Goal: Communication & Community: Ask a question

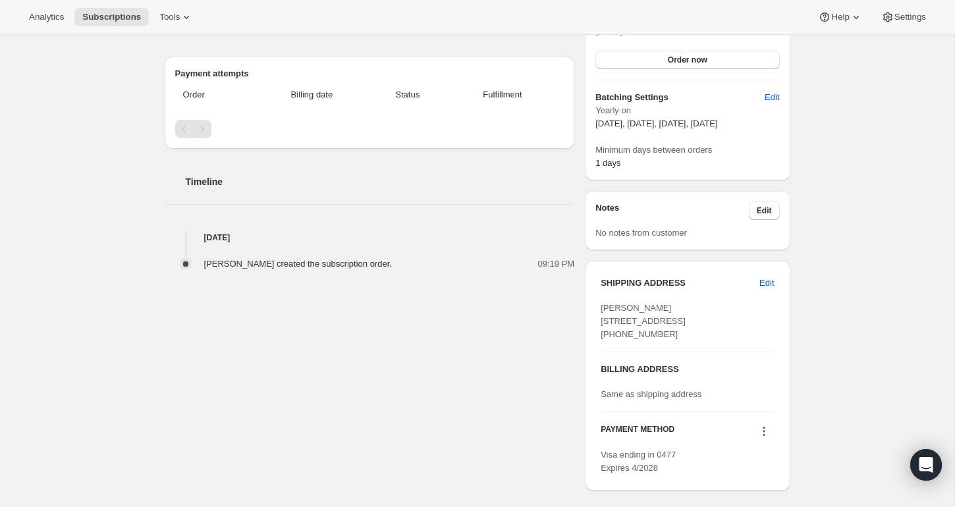
scroll to position [344, 0]
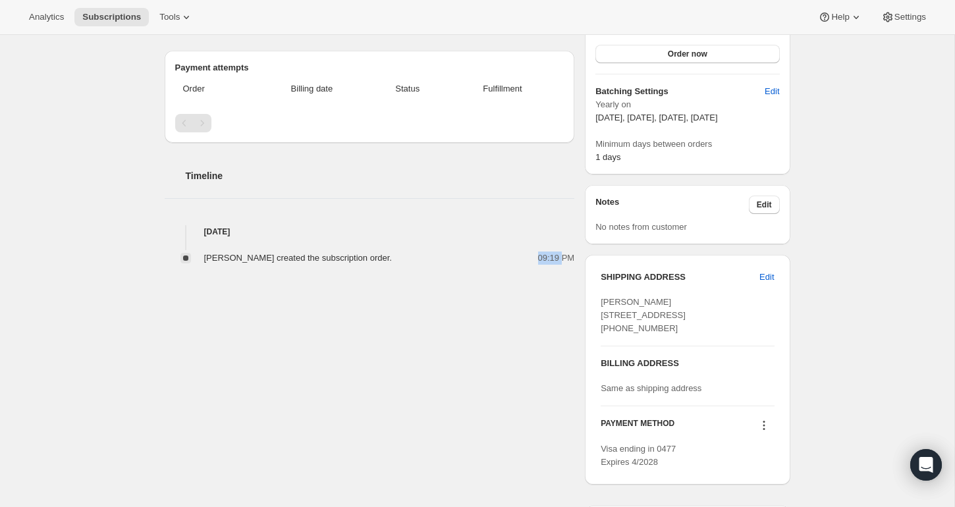
drag, startPoint x: 529, startPoint y: 257, endPoint x: 565, endPoint y: 257, distance: 36.2
click at [565, 257] on div "09:19 PM" at bounding box center [487, 258] width 174 height 13
click at [454, 357] on div "[PERSON_NAME] [EMAIL_ADDRESS][DOMAIN_NAME] · [PHONE_NUMBER] 1 subscription $2,6…" at bounding box center [472, 239] width 636 height 1019
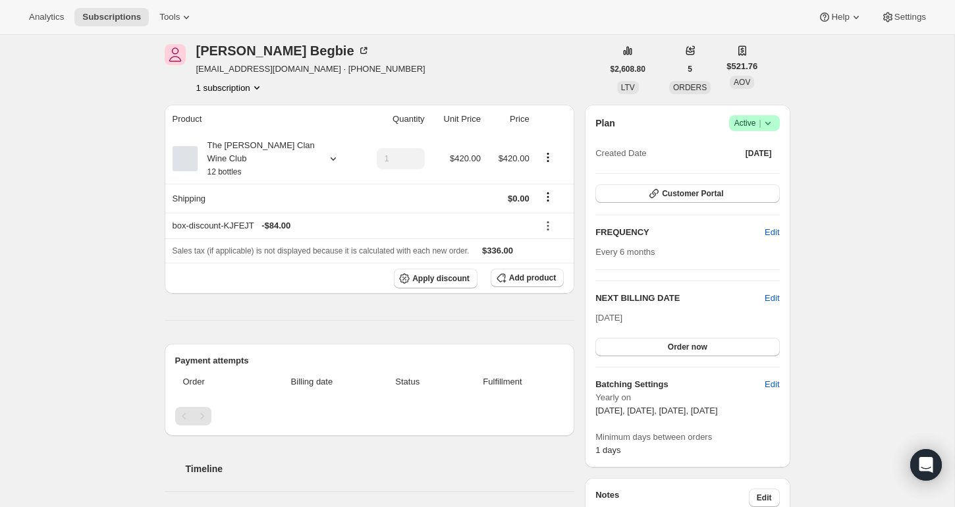
scroll to position [0, 0]
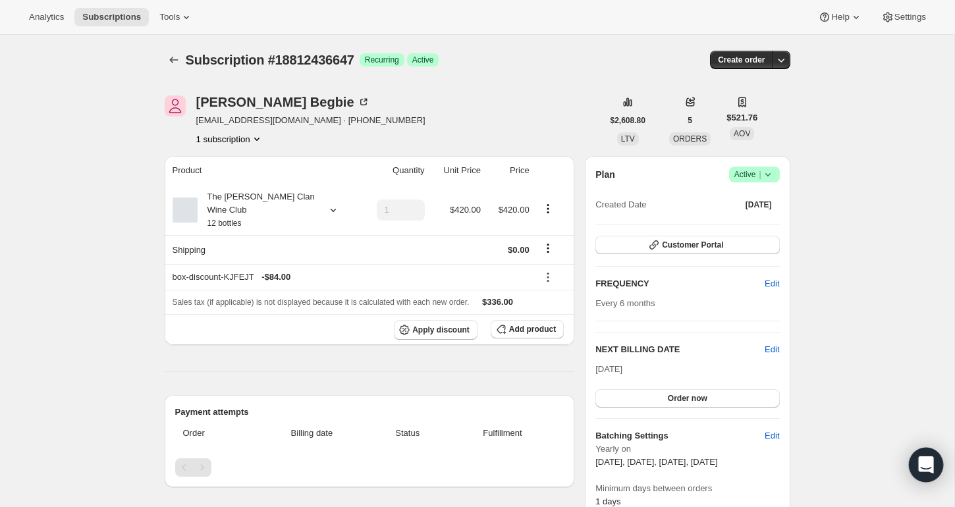
click at [933, 465] on icon "Open Intercom Messenger" at bounding box center [925, 464] width 15 height 17
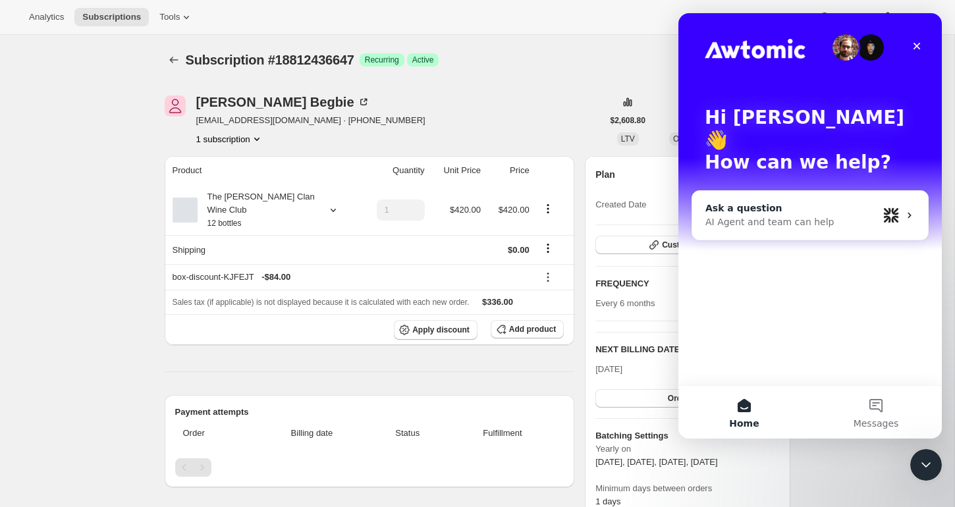
click at [756, 215] on div "AI Agent and team can help" at bounding box center [791, 222] width 173 height 14
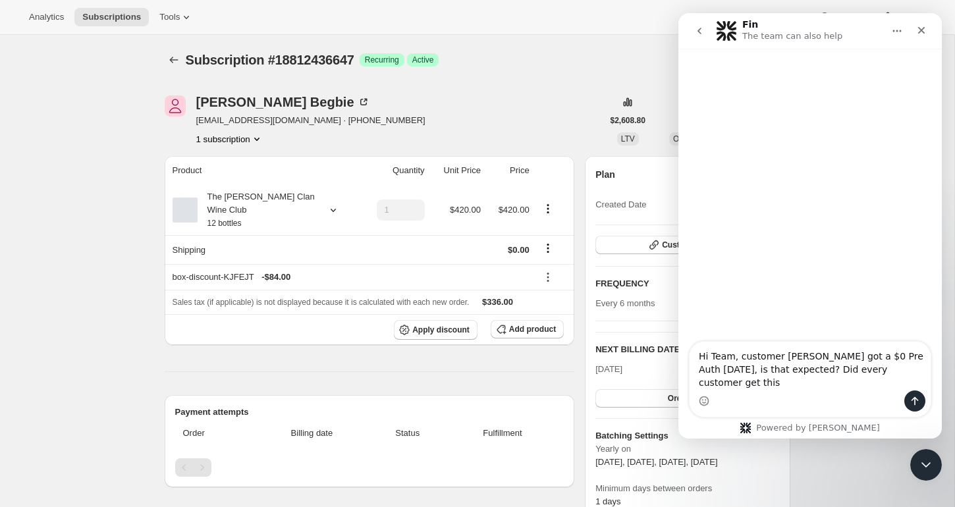
type textarea "Hi Team, customer [PERSON_NAME] got a $0 Pre Auth [DATE], is that expected? Did…"
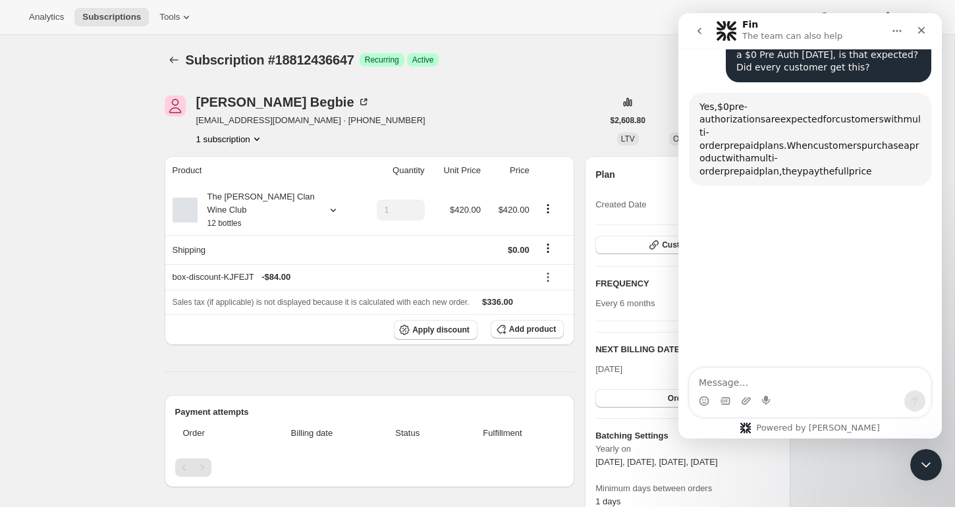
scroll to position [123, 0]
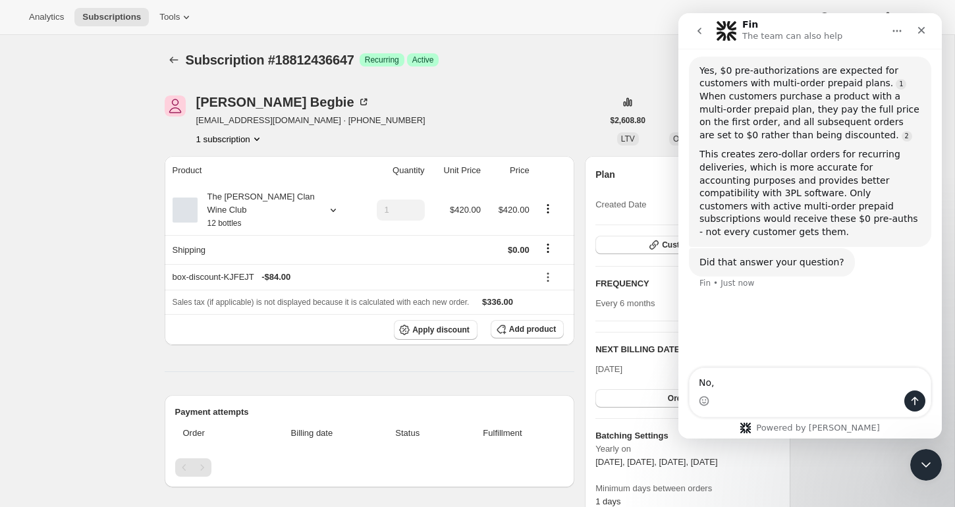
type textarea "No,"
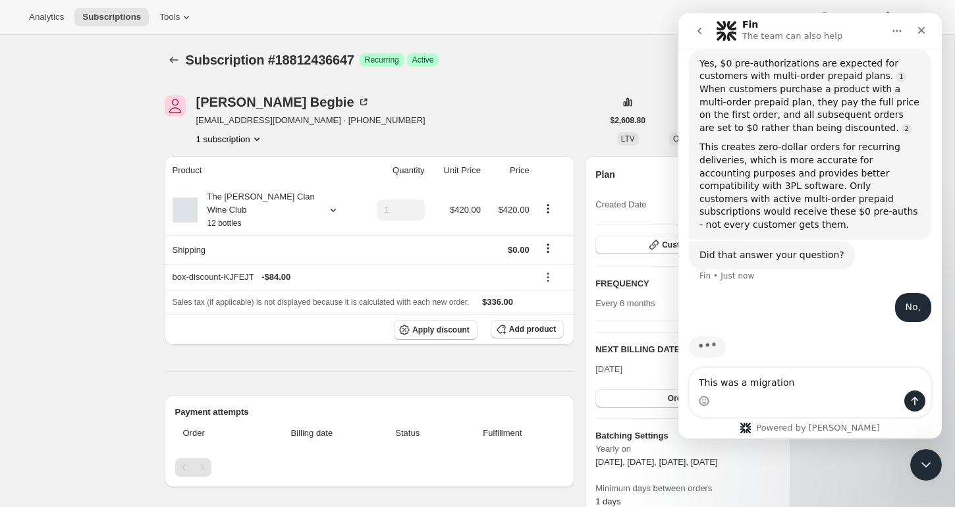
type textarea "This was a migration"
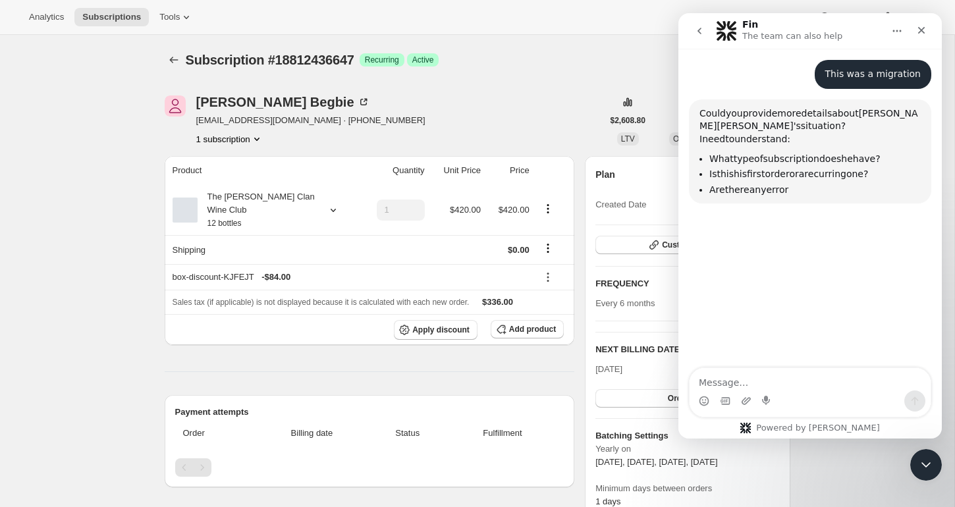
scroll to position [462, 0]
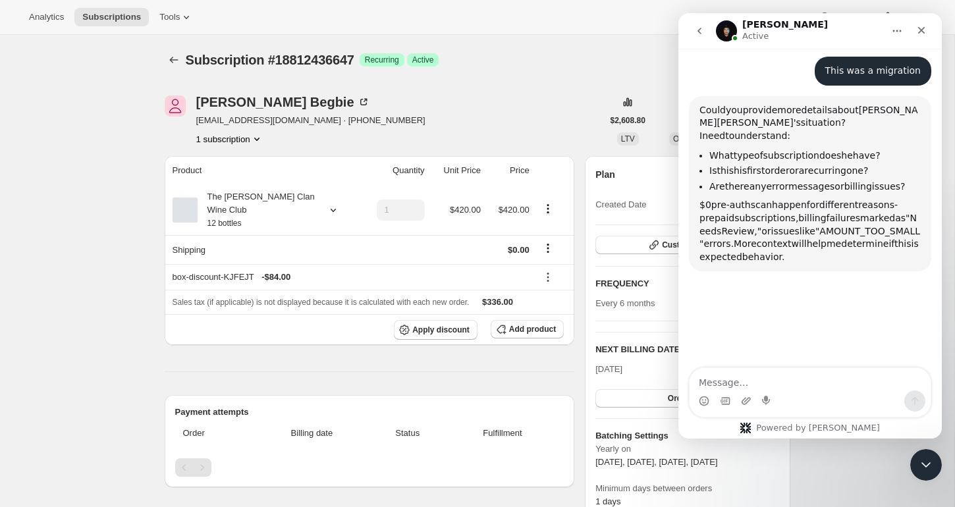
click at [313, 97] on div "[PERSON_NAME]" at bounding box center [310, 101] width 229 height 13
click at [308, 121] on span "[EMAIL_ADDRESS][DOMAIN_NAME] · [PHONE_NUMBER]" at bounding box center [310, 120] width 229 height 13
copy span "[EMAIL_ADDRESS][DOMAIN_NAME] · [PHONE_NUMBER]"
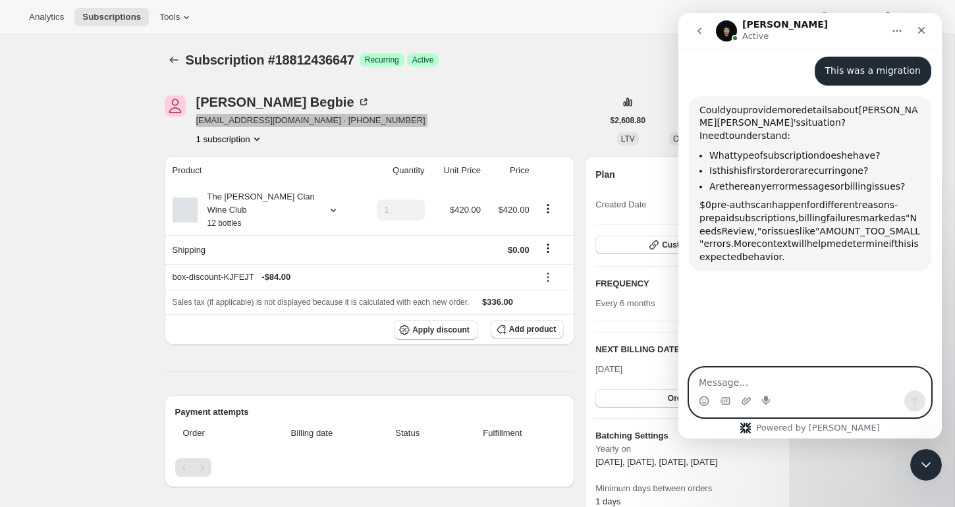
click at [741, 381] on textarea "Message…" at bounding box center [809, 379] width 241 height 22
paste textarea "[EMAIL_ADDRESS][DOMAIN_NAME] · [PHONE_NUMBER]"
type textarea "This is the custmomer [EMAIL_ADDRESS][DOMAIN_NAME] · [PHONE_NUMBER]"
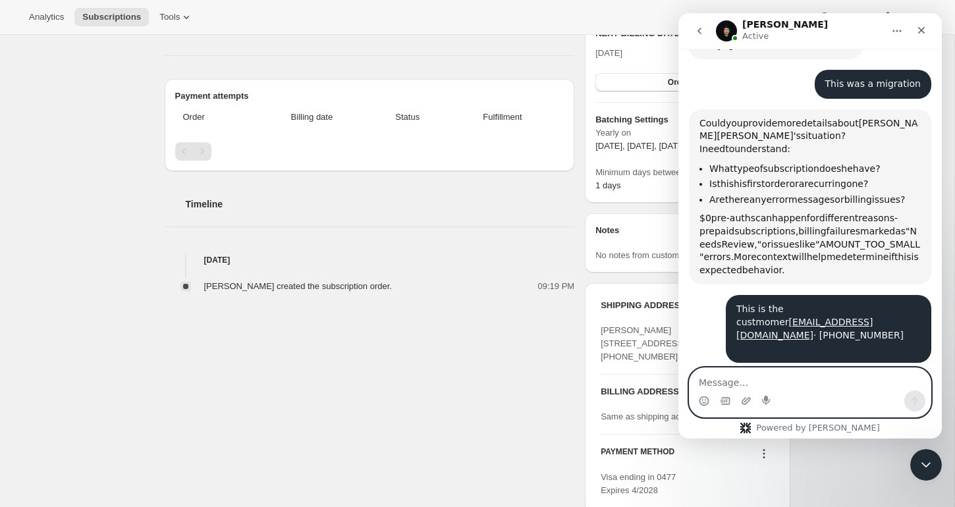
scroll to position [317, 0]
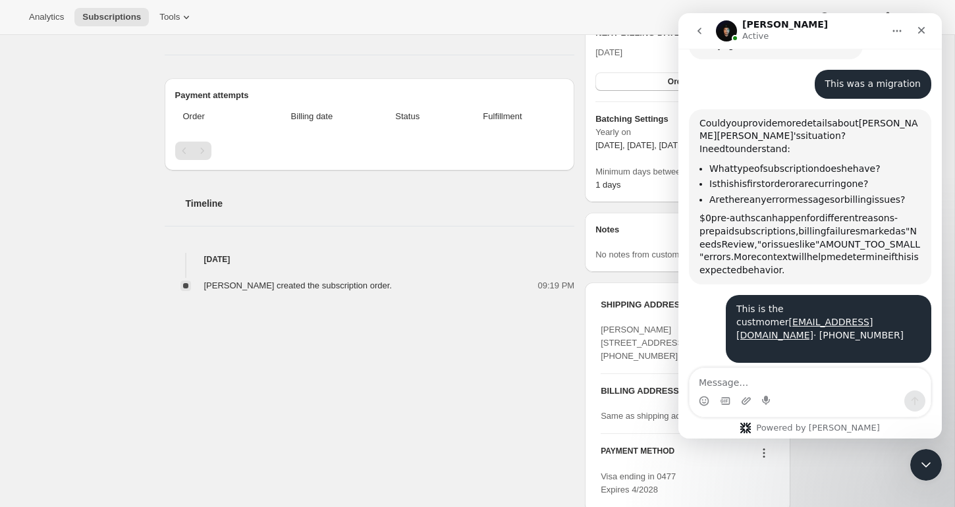
click at [405, 275] on div "[PERSON_NAME] created the subscription order. 09:19 PM" at bounding box center [370, 279] width 410 height 26
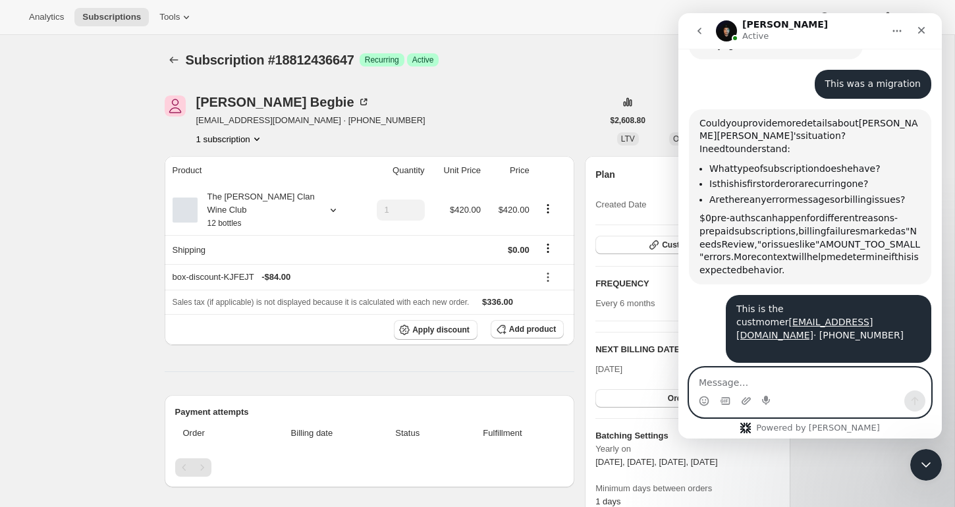
click at [752, 380] on textarea "Message…" at bounding box center [809, 379] width 241 height 22
type textarea "J"
type textarea "M"
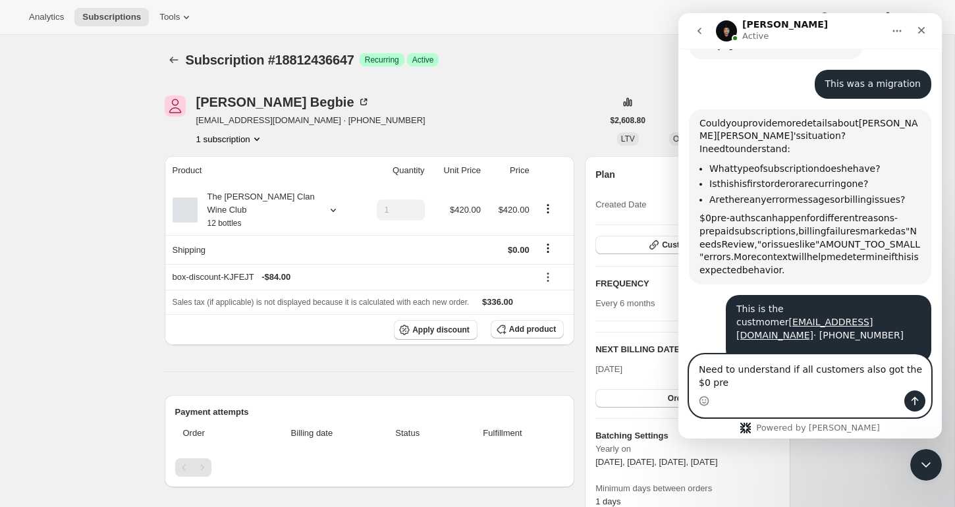
scroll to position [449, 0]
type textarea "Need to understand if all customers also got the $0 pre auth."
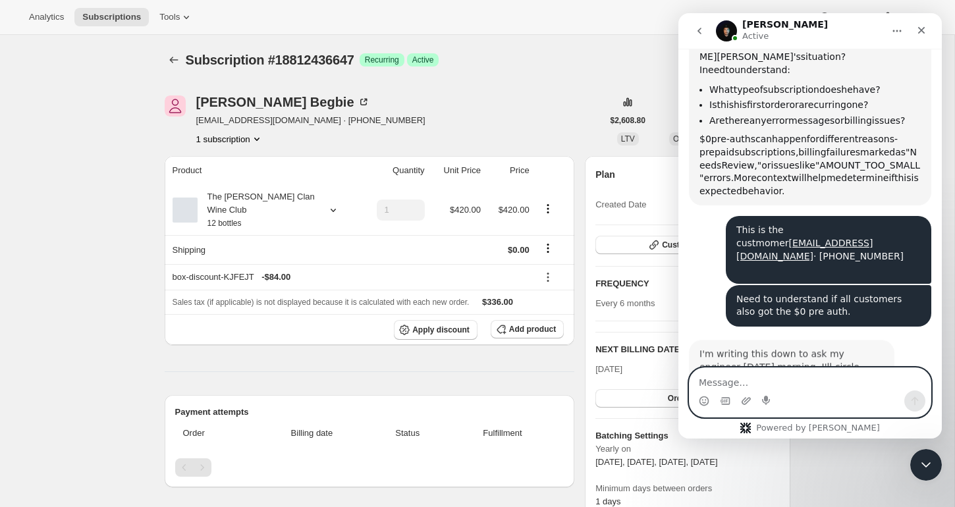
scroll to position [555, 0]
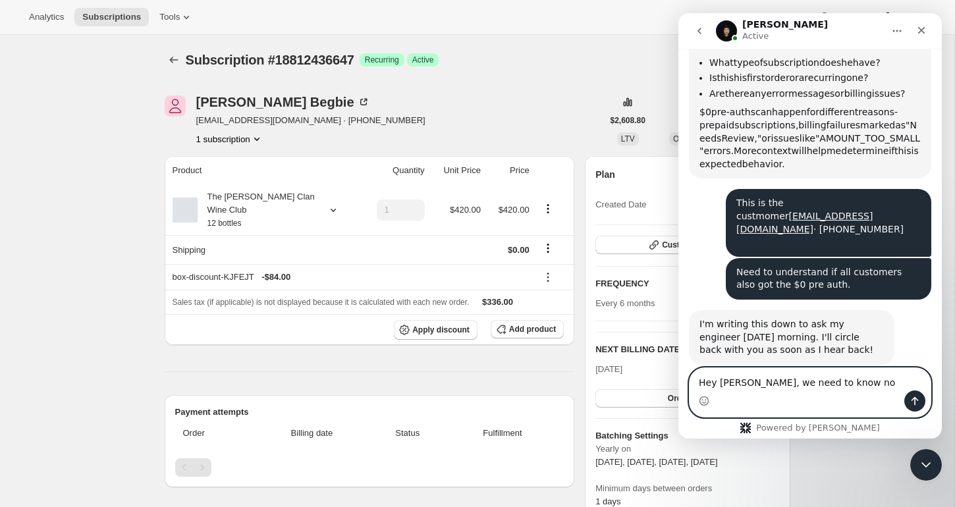
type textarea "Hey [PERSON_NAME], we need to know now"
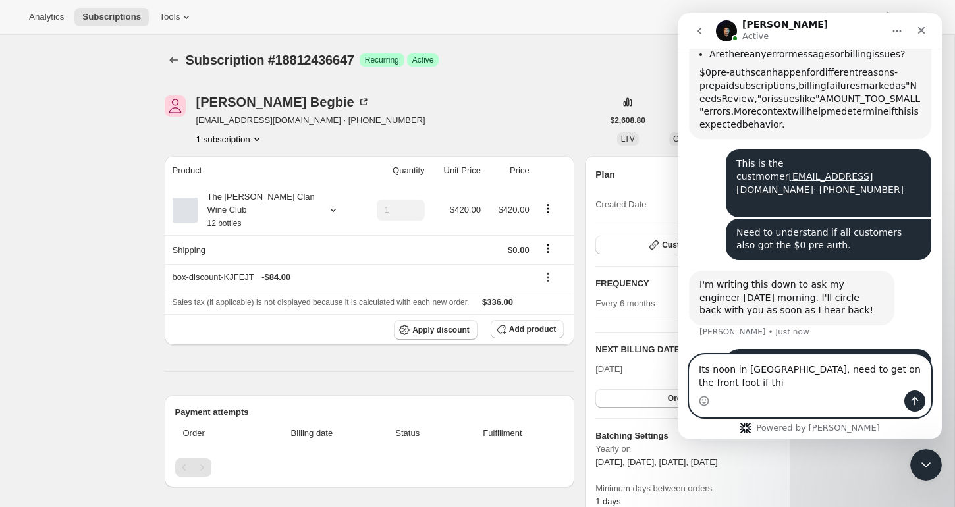
scroll to position [608, 0]
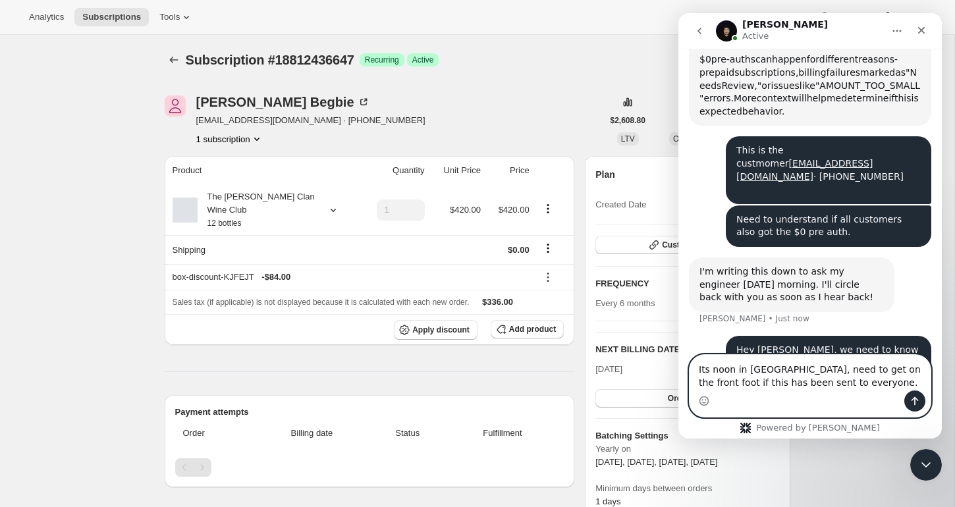
type textarea "Its noon in [GEOGRAPHIC_DATA], need to get on the front foot if this has been s…"
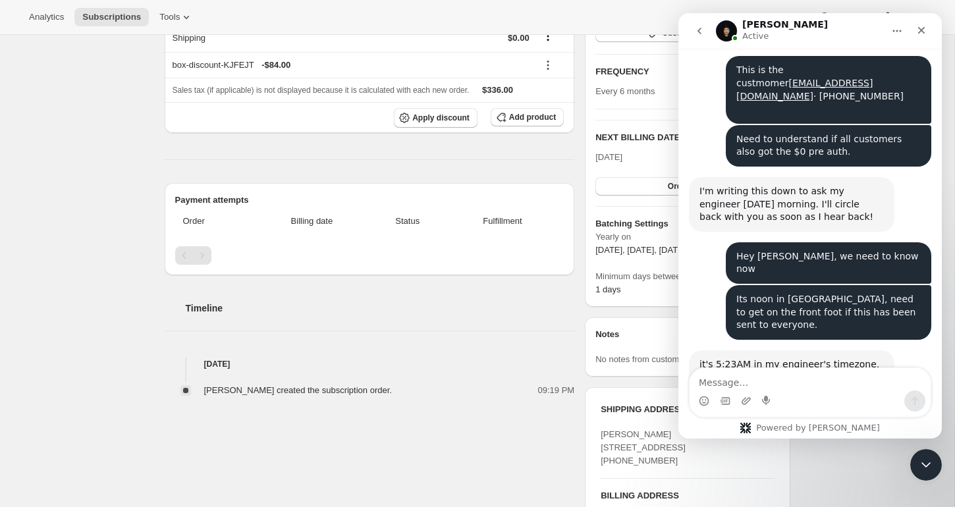
scroll to position [728, 0]
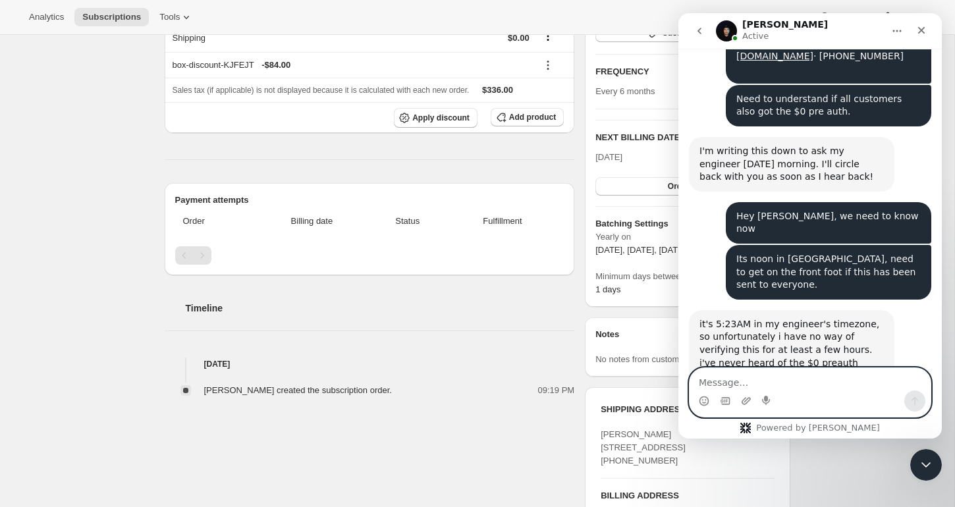
click at [743, 373] on textarea "Message…" at bounding box center [809, 379] width 241 height 22
click at [761, 379] on textarea "Message…" at bounding box center [809, 379] width 241 height 22
type textarea "OK thanks"
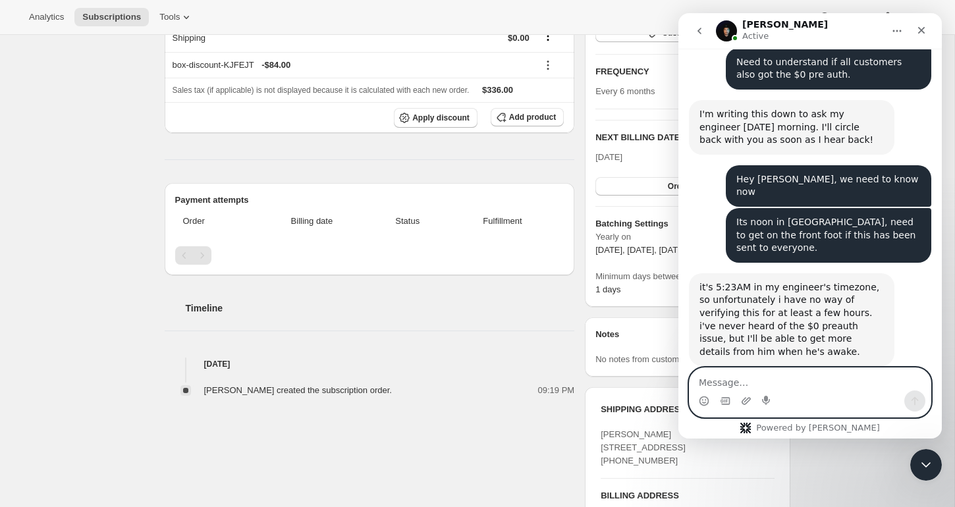
scroll to position [768, 0]
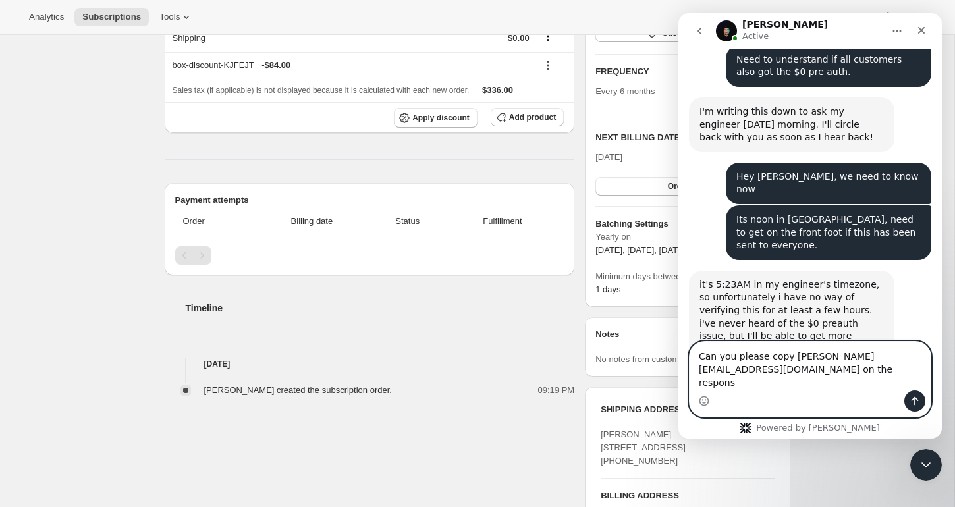
type textarea "Can you please copy [PERSON_NAME][EMAIL_ADDRESS][DOMAIN_NAME] on the response"
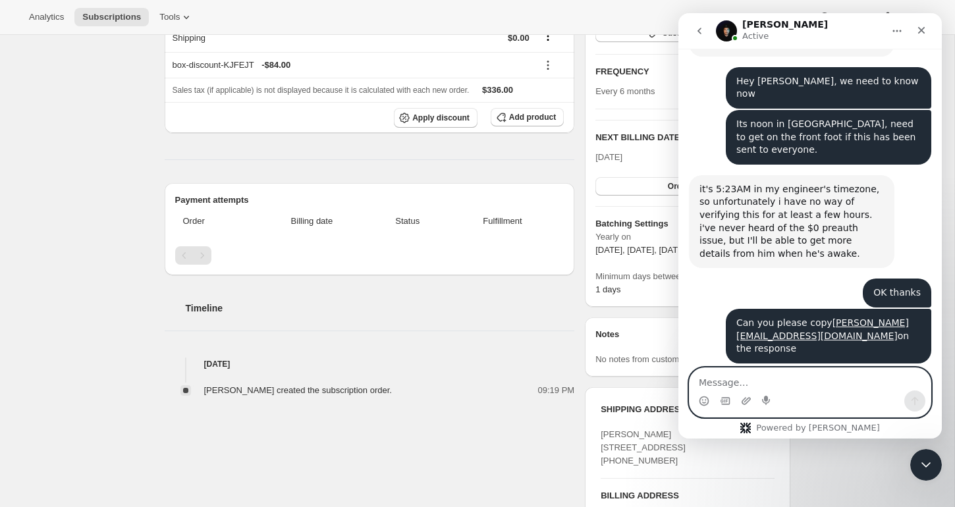
scroll to position [863, 0]
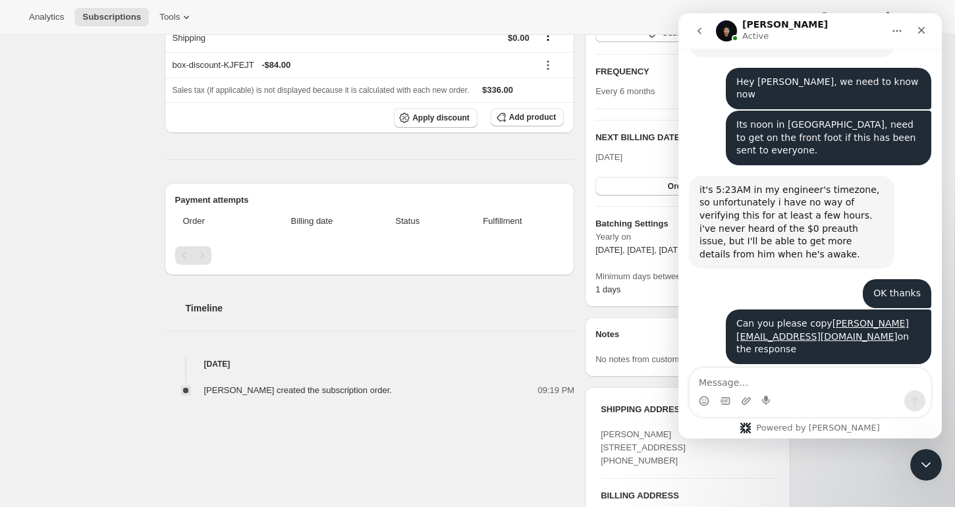
click at [381, 356] on div "Timeline [DATE] [PERSON_NAME] created the subscription order. 09:19 PM" at bounding box center [370, 336] width 410 height 122
